Goal: Task Accomplishment & Management: Use online tool/utility

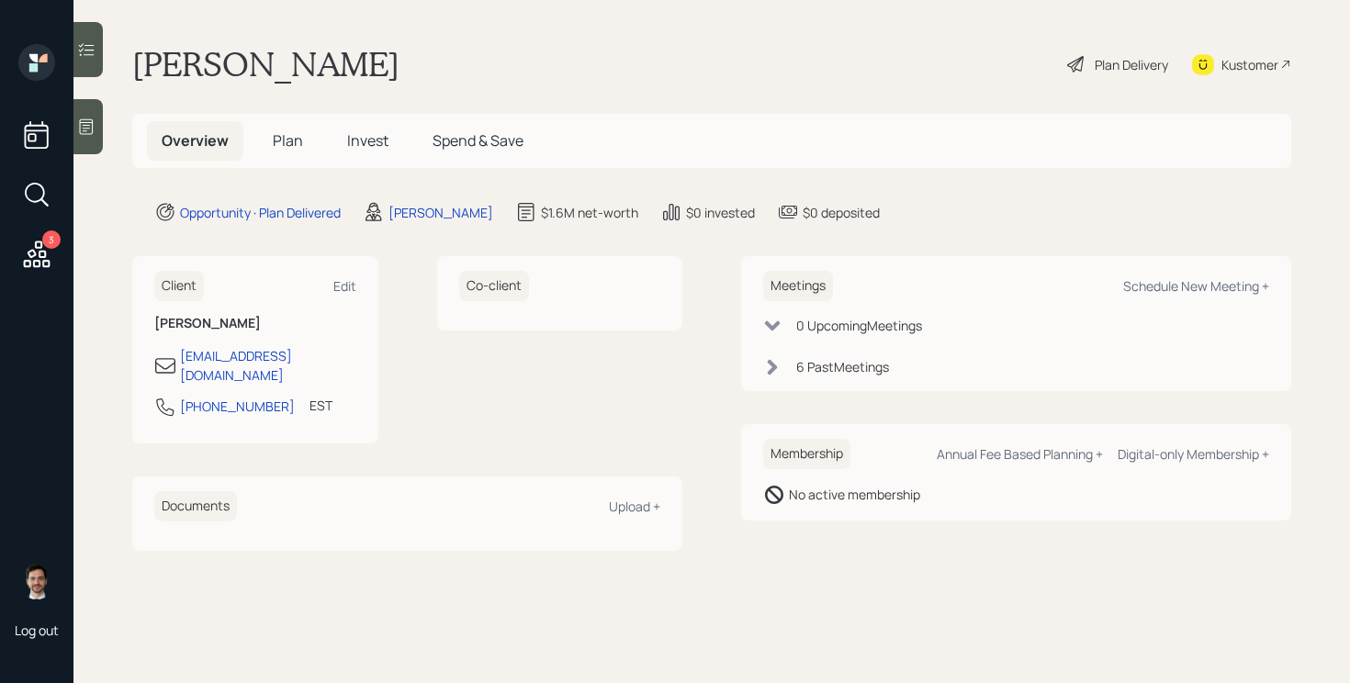
click at [1143, 43] on main "[PERSON_NAME] Plan Delivery Kustomer Overview Plan Invest Spend & Save Opportun…" at bounding box center [711, 341] width 1276 height 683
click at [1126, 51] on div "Plan Delivery" at bounding box center [1117, 64] width 105 height 40
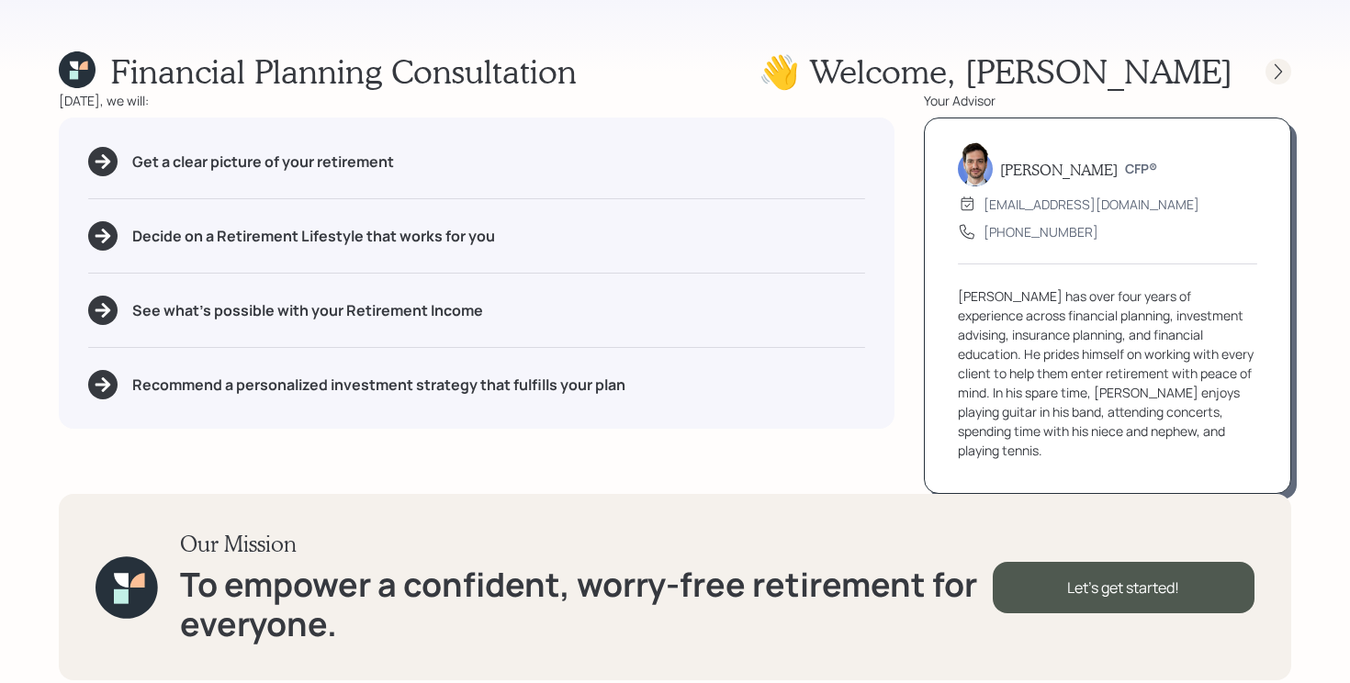
click at [1270, 61] on div at bounding box center [1278, 72] width 26 height 26
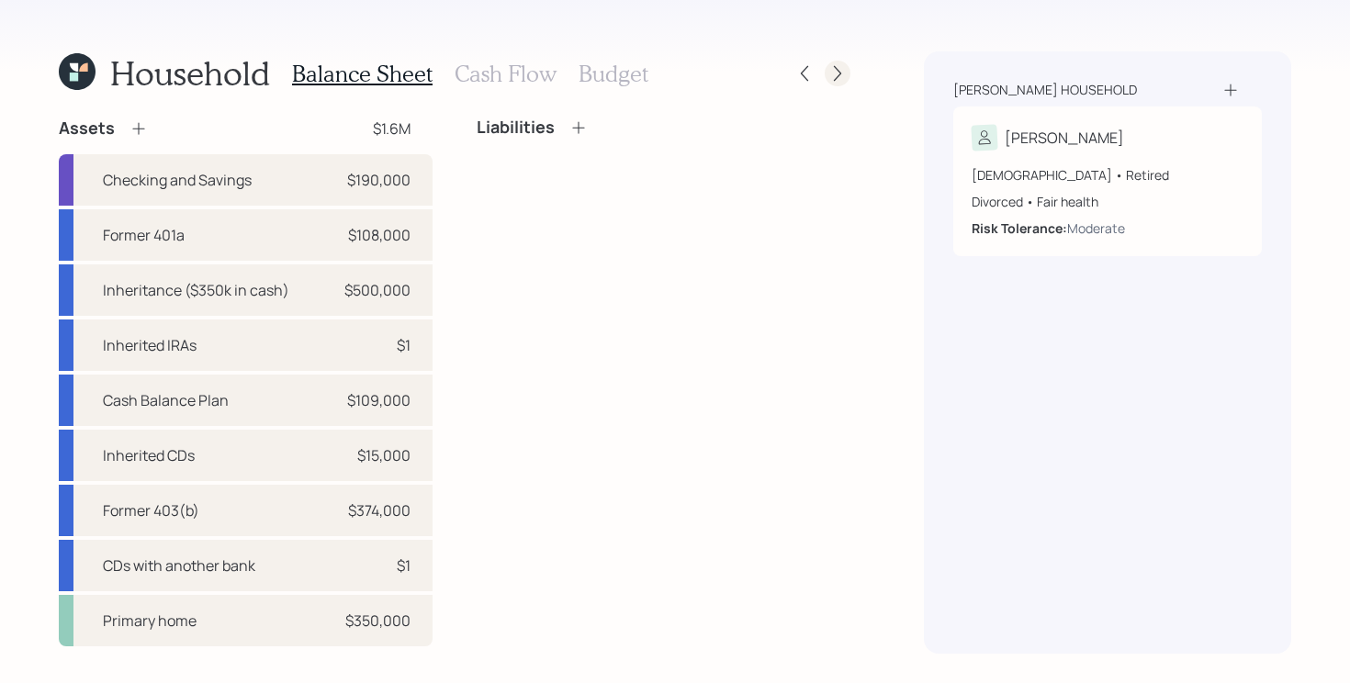
click at [830, 75] on icon at bounding box center [837, 73] width 18 height 18
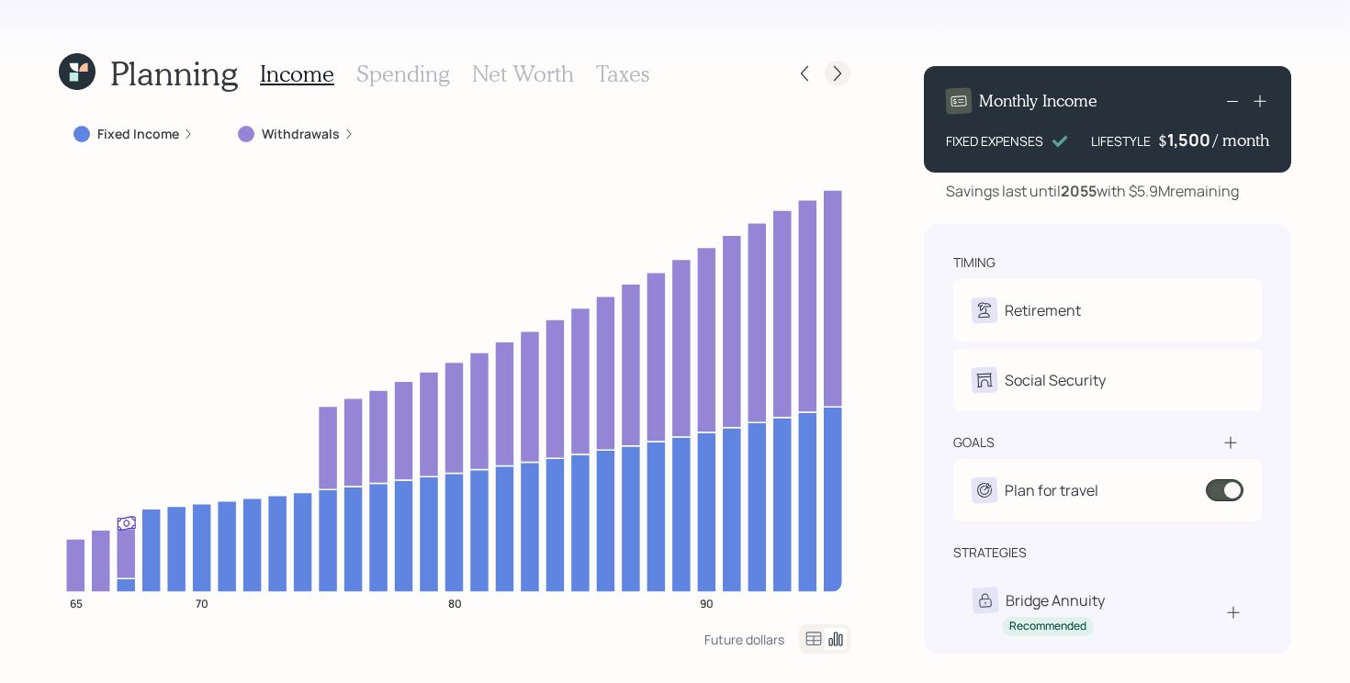
click at [837, 74] on icon at bounding box center [837, 73] width 18 height 18
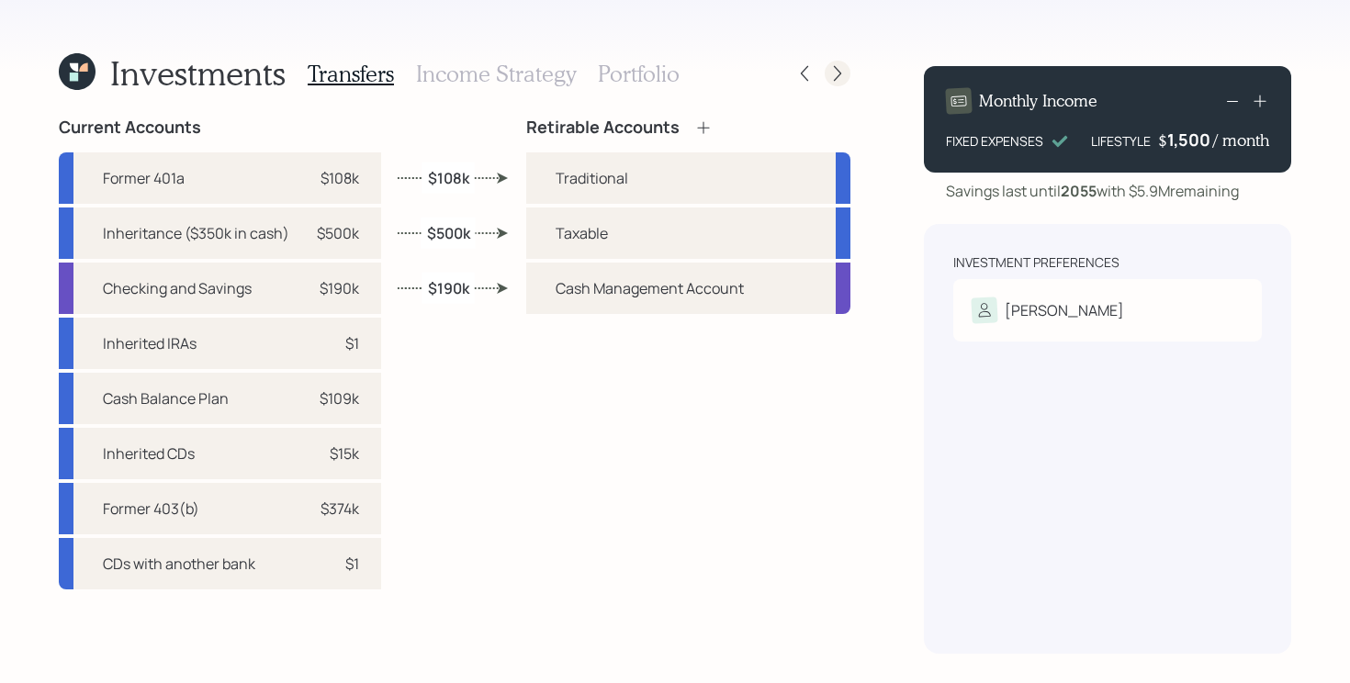
click at [837, 73] on icon at bounding box center [837, 73] width 18 height 18
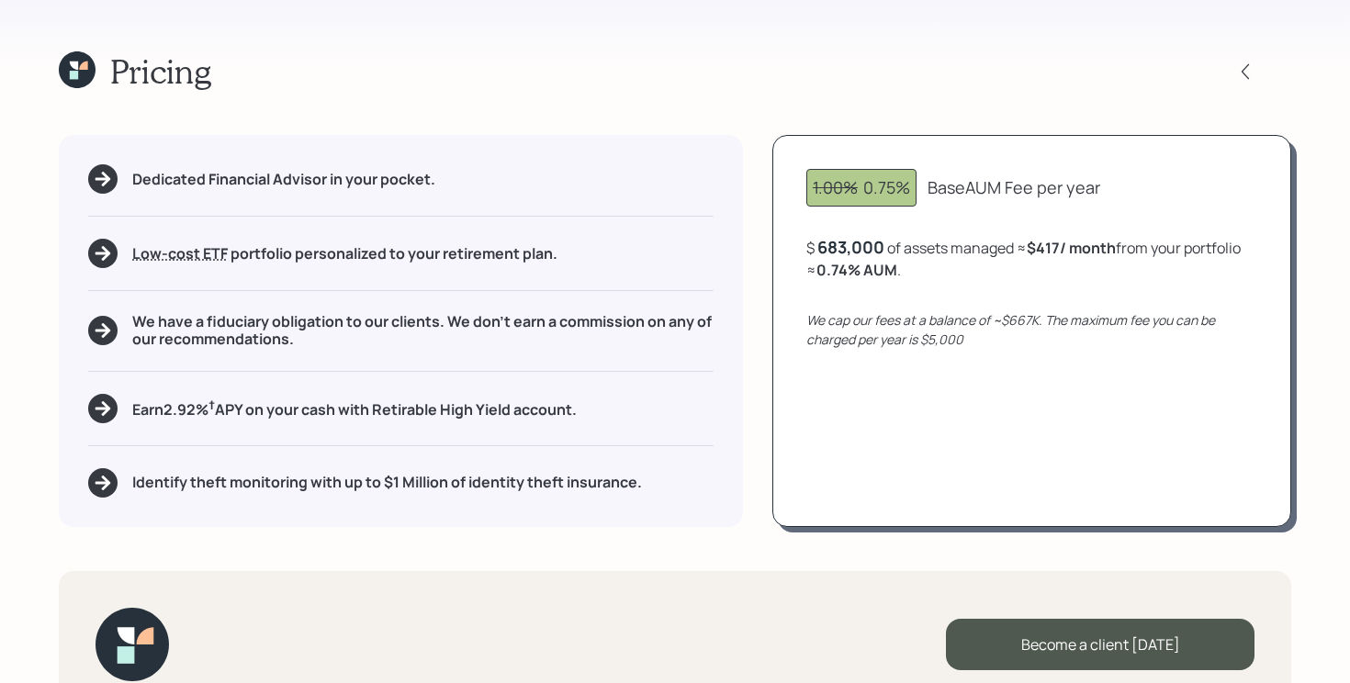
click at [84, 75] on icon at bounding box center [77, 69] width 37 height 37
